Goal: Task Accomplishment & Management: Manage account settings

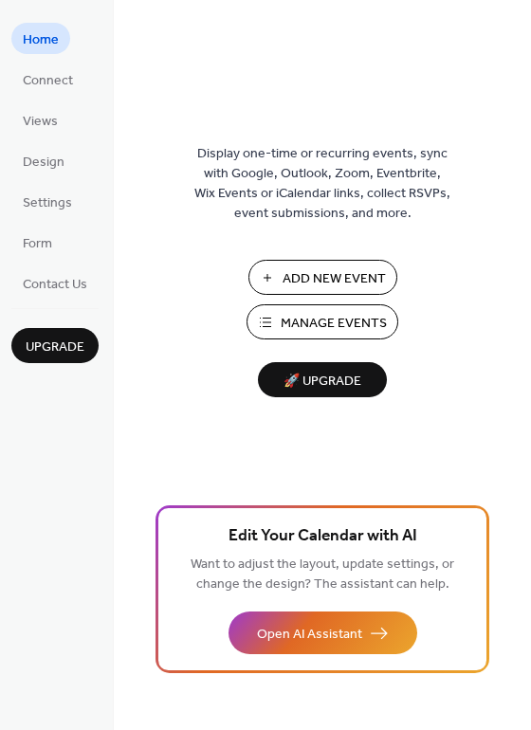
click at [42, 163] on span "Design" at bounding box center [44, 163] width 42 height 20
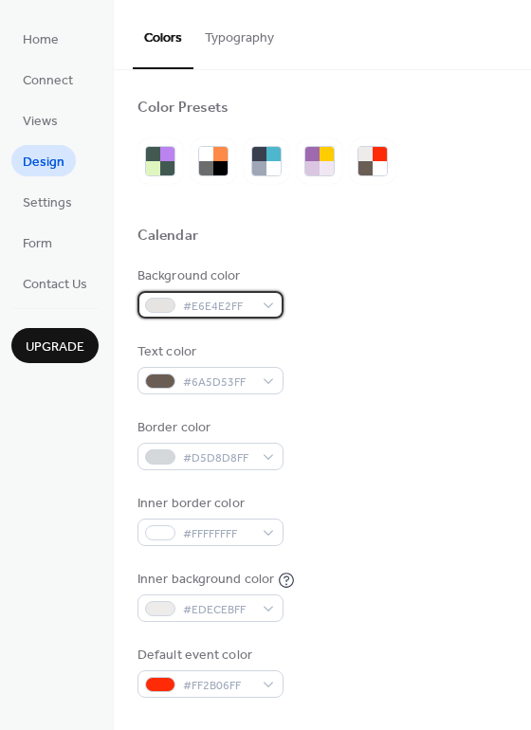
click at [270, 303] on div "#E6E4E2FF" at bounding box center [211, 305] width 146 height 28
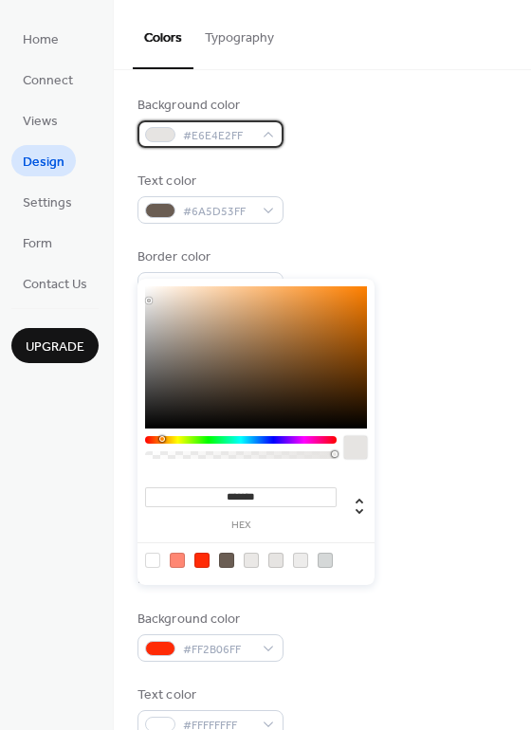
scroll to position [177, 0]
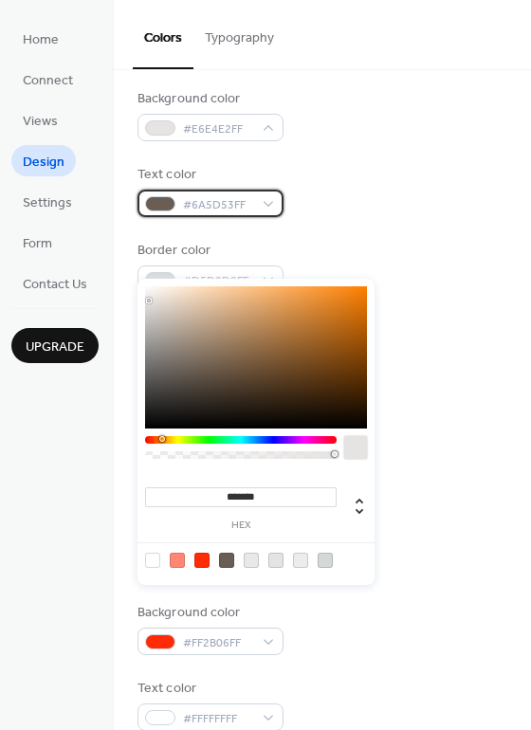
click at [265, 203] on div "#6A5D53FF" at bounding box center [211, 204] width 146 height 28
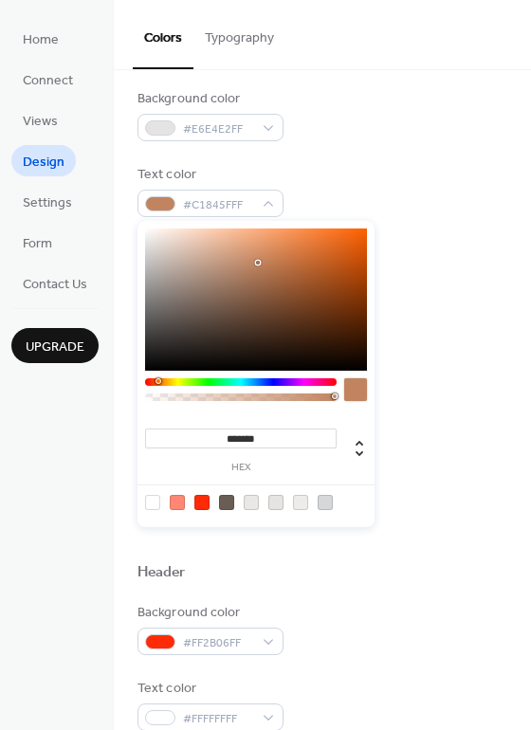
drag, startPoint x: 190, startPoint y: 309, endPoint x: 258, endPoint y: 262, distance: 83.2
click at [258, 262] on div at bounding box center [256, 300] width 222 height 142
drag, startPoint x: 258, startPoint y: 262, endPoint x: 335, endPoint y: 250, distance: 77.7
click at [335, 252] on div at bounding box center [334, 254] width 4 height 4
drag, startPoint x: 335, startPoint y: 250, endPoint x: 347, endPoint y: 277, distance: 29.3
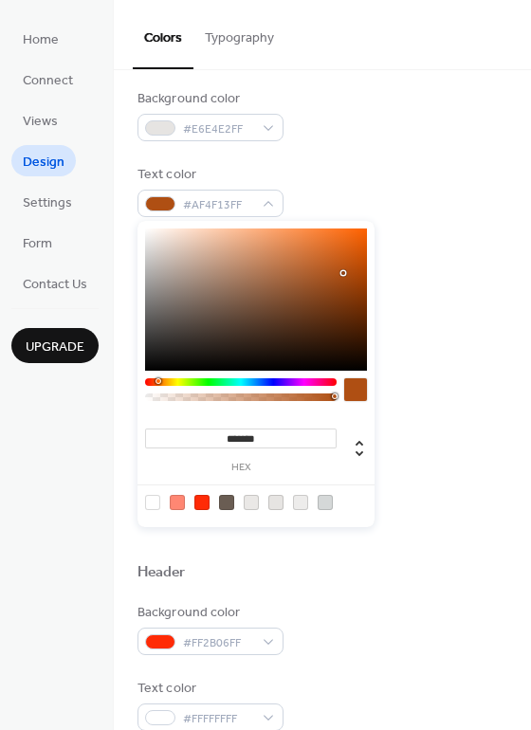
click at [345, 275] on div at bounding box center [344, 273] width 4 height 4
drag, startPoint x: 347, startPoint y: 277, endPoint x: 344, endPoint y: 323, distance: 45.6
click at [344, 323] on div at bounding box center [344, 323] width 4 height 4
type input "*******"
drag, startPoint x: 344, startPoint y: 323, endPoint x: 335, endPoint y: 343, distance: 22.9
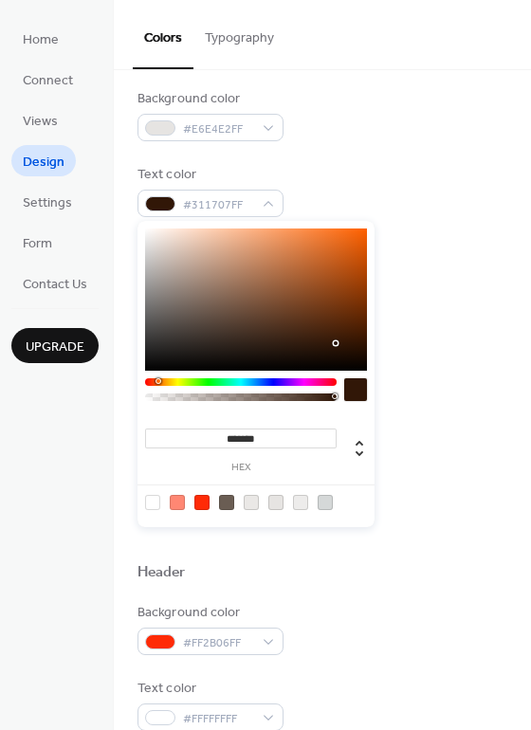
click at [335, 343] on div at bounding box center [336, 344] width 4 height 4
